Goal: Check status

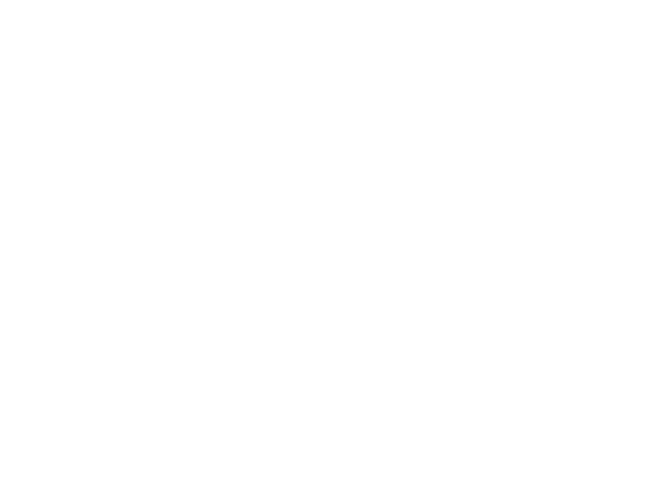
type input "[EMAIL_ADDRESS][DOMAIN_NAME]"
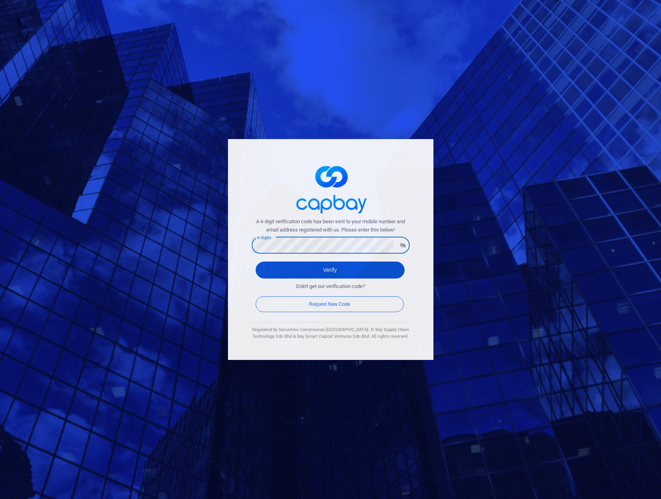
click at [325, 274] on button "Verify" at bounding box center [330, 269] width 149 height 17
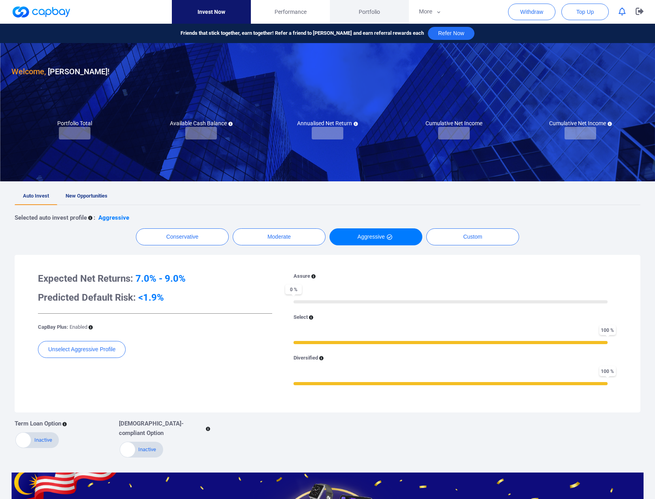
click at [372, 11] on span "Portfolio" at bounding box center [369, 12] width 21 height 9
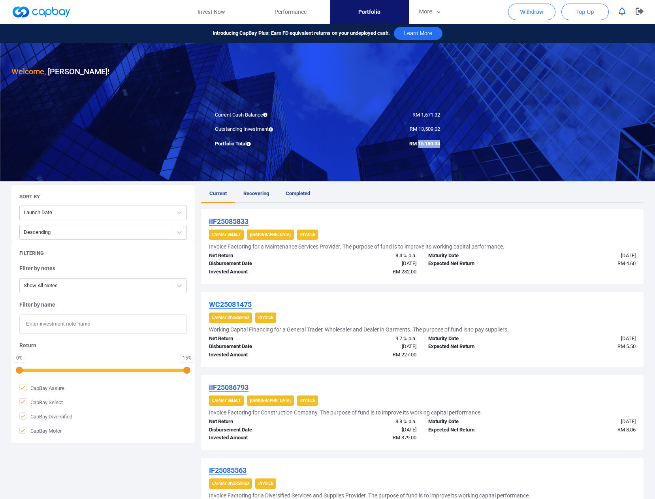
drag, startPoint x: 417, startPoint y: 142, endPoint x: 441, endPoint y: 144, distance: 23.7
click at [441, 144] on div "RM 15,180.34" at bounding box center [386, 144] width 118 height 8
copy span "15,180.34"
